Goal: Transaction & Acquisition: Purchase product/service

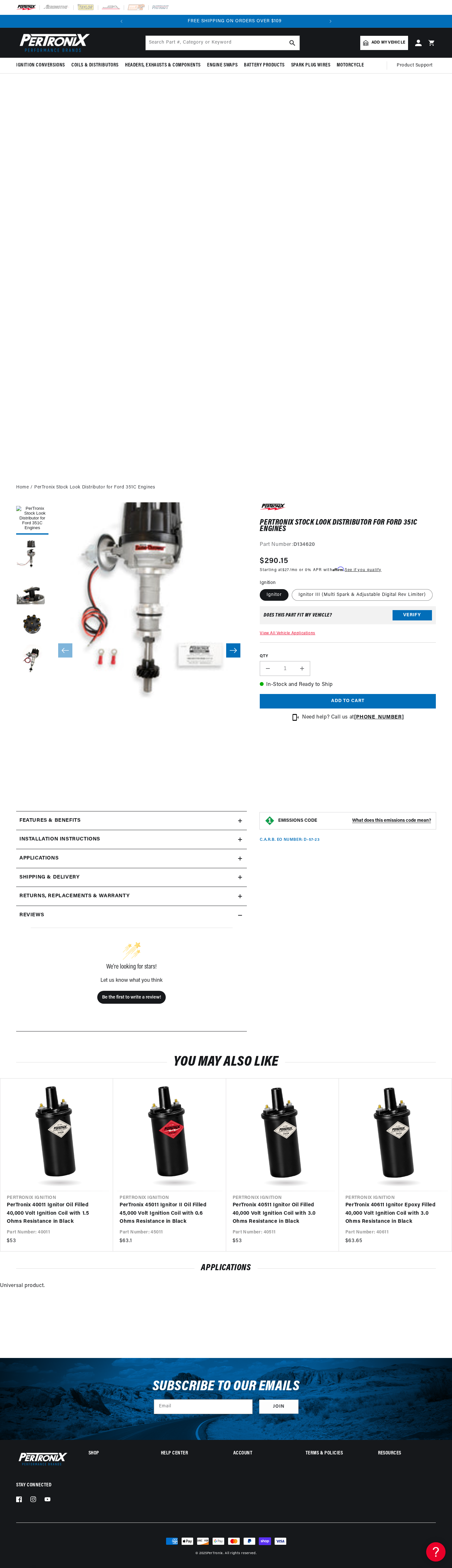
scroll to position [0, 196]
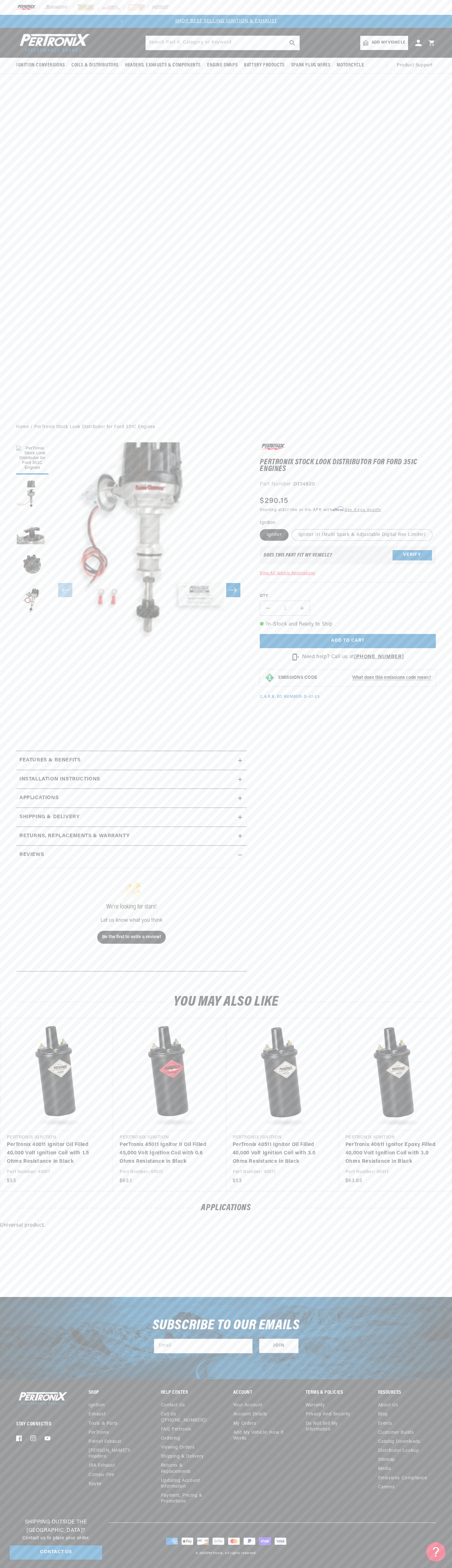
click at [86, 5] on img at bounding box center [86, 8] width 18 height 7
click at [431, 464] on div "PerTronix Stock Look Distributor for Ford 351C Engines PerTronix Stock Look Dis…" at bounding box center [347, 465] width 176 height 47
click at [23, 1568] on html "Skip to content Your cart Your cart is empty Get the right parts the first time…" at bounding box center [226, 784] width 452 height 1568
click at [19, 1313] on div "Subscribe to our emails Email Join" at bounding box center [226, 1337] width 452 height 82
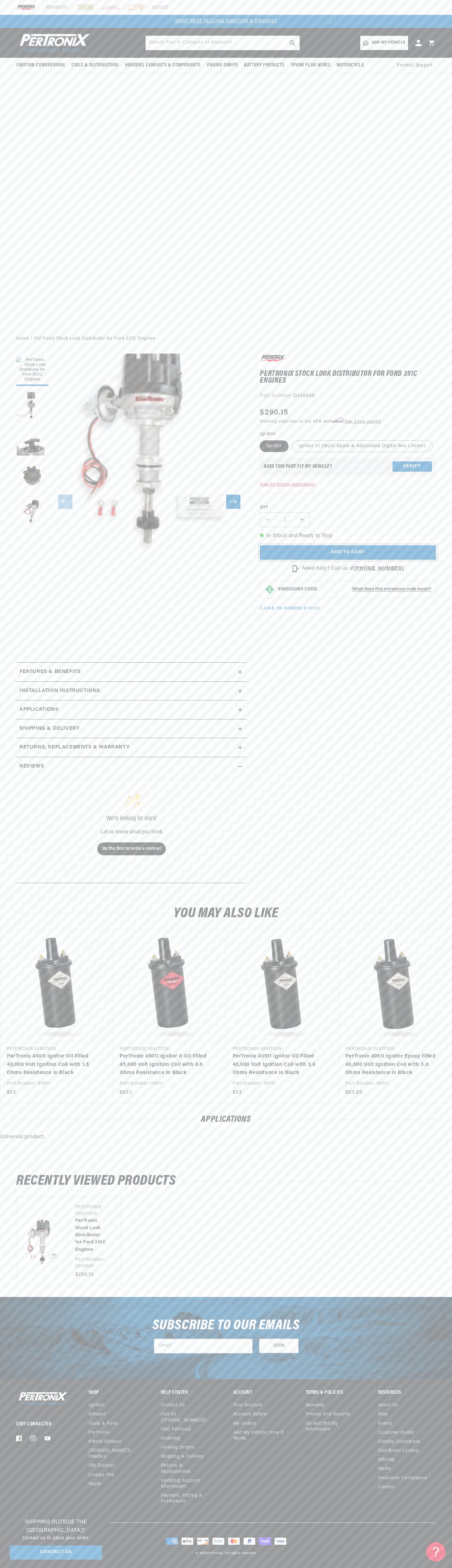
scroll to position [0, 196]
